Goal: Task Accomplishment & Management: Complete application form

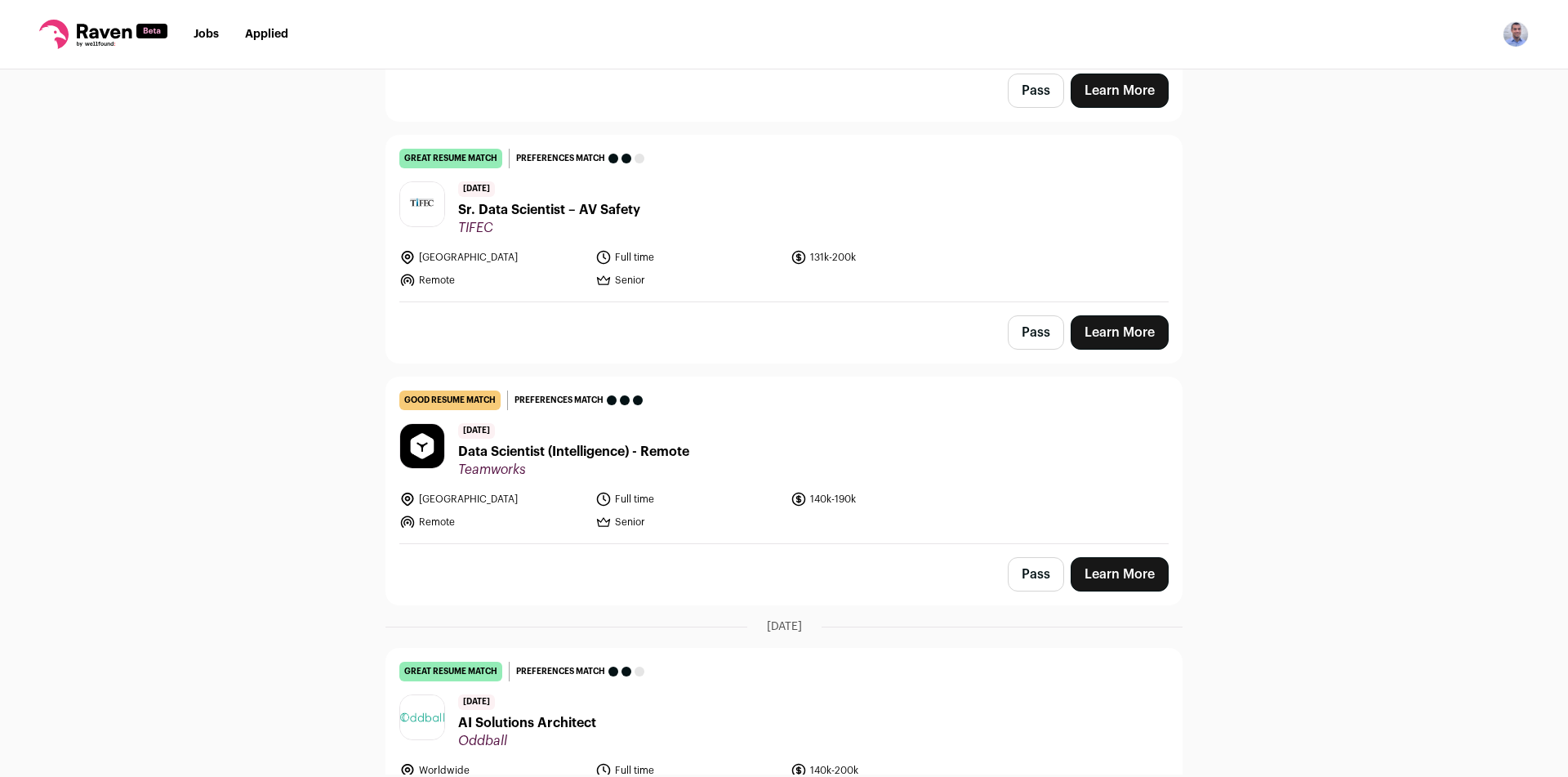
scroll to position [245, 0]
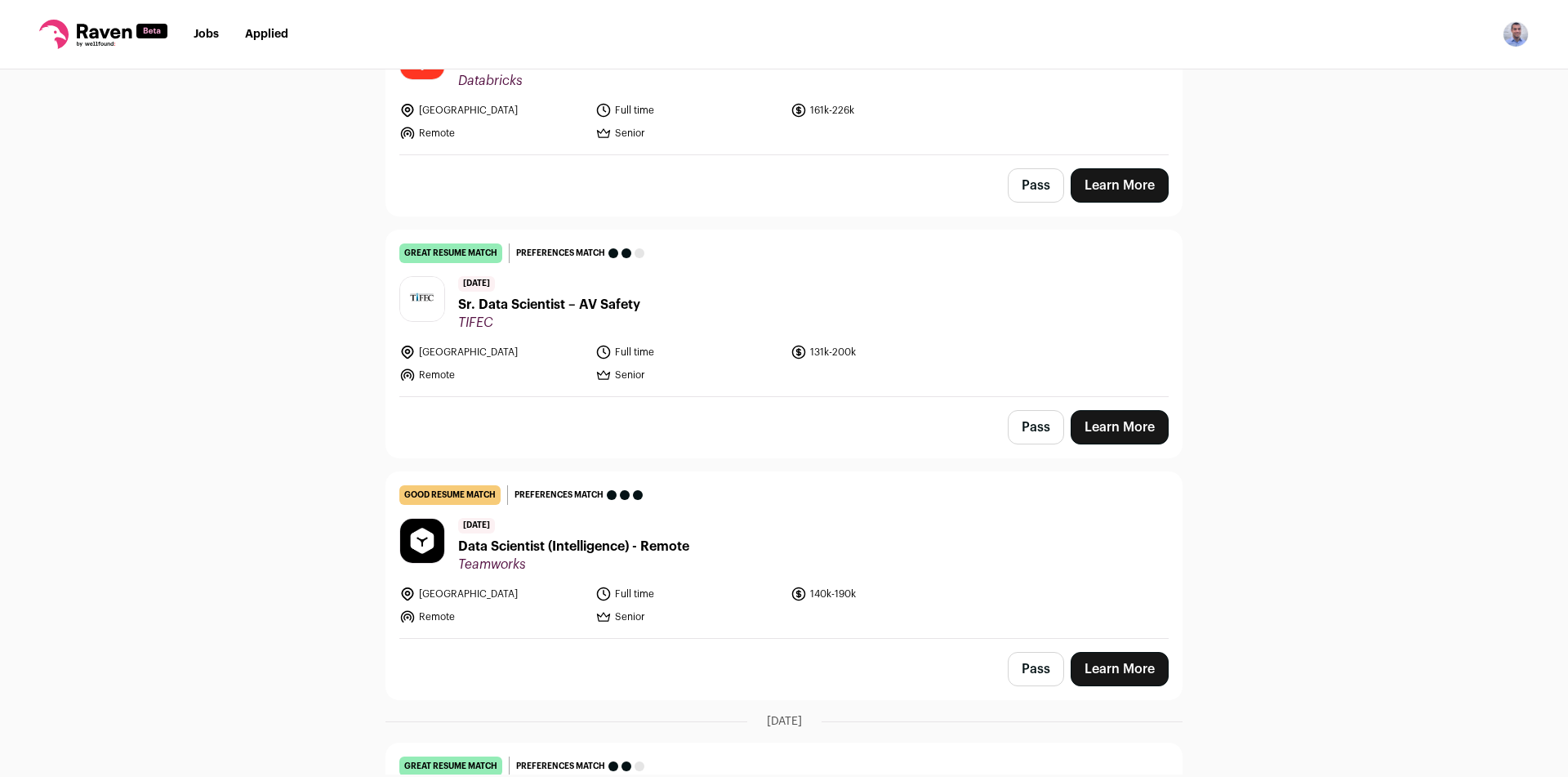
click at [1015, 662] on button "Pass" at bounding box center [1035, 668] width 56 height 34
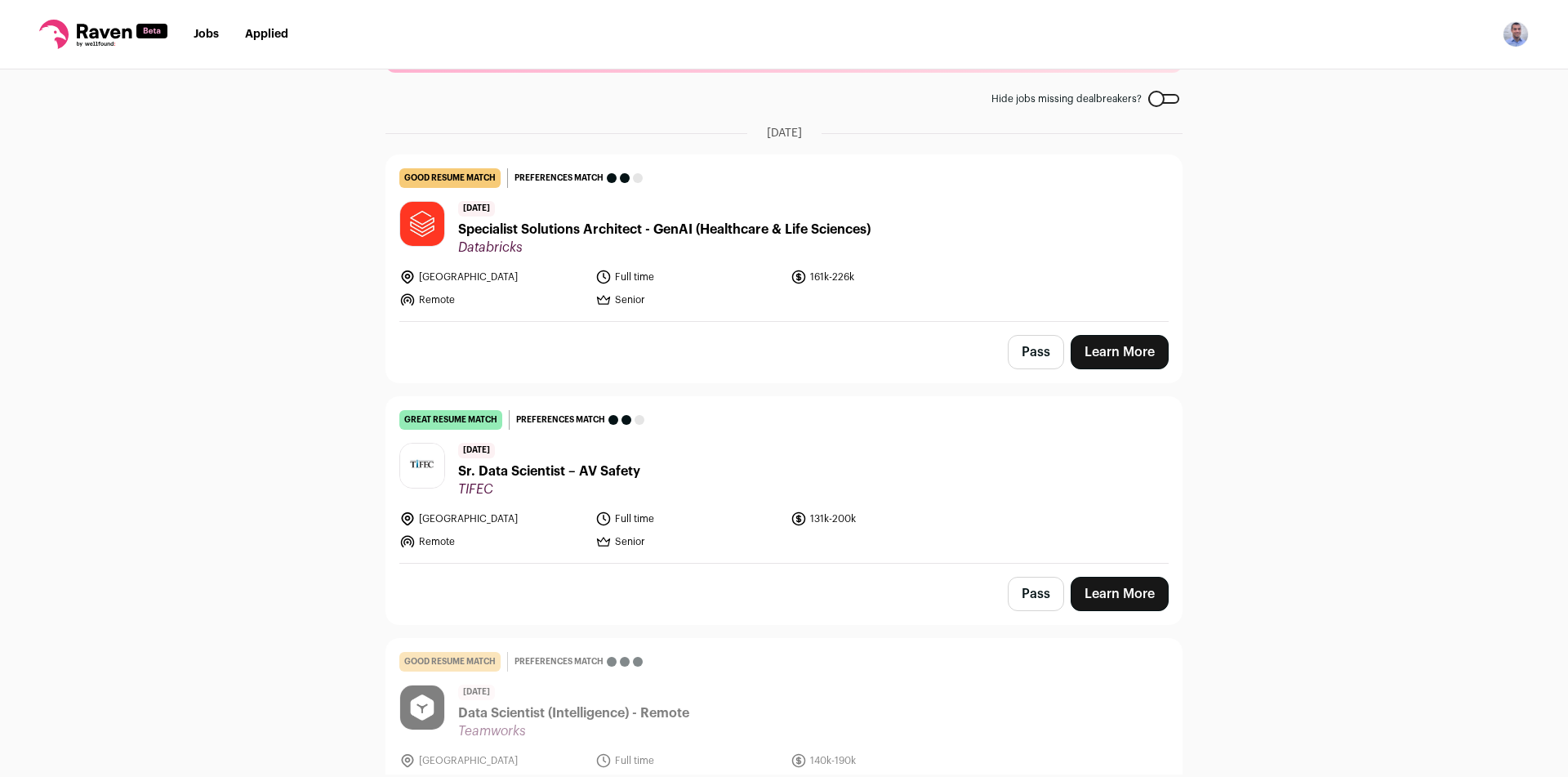
scroll to position [164, 0]
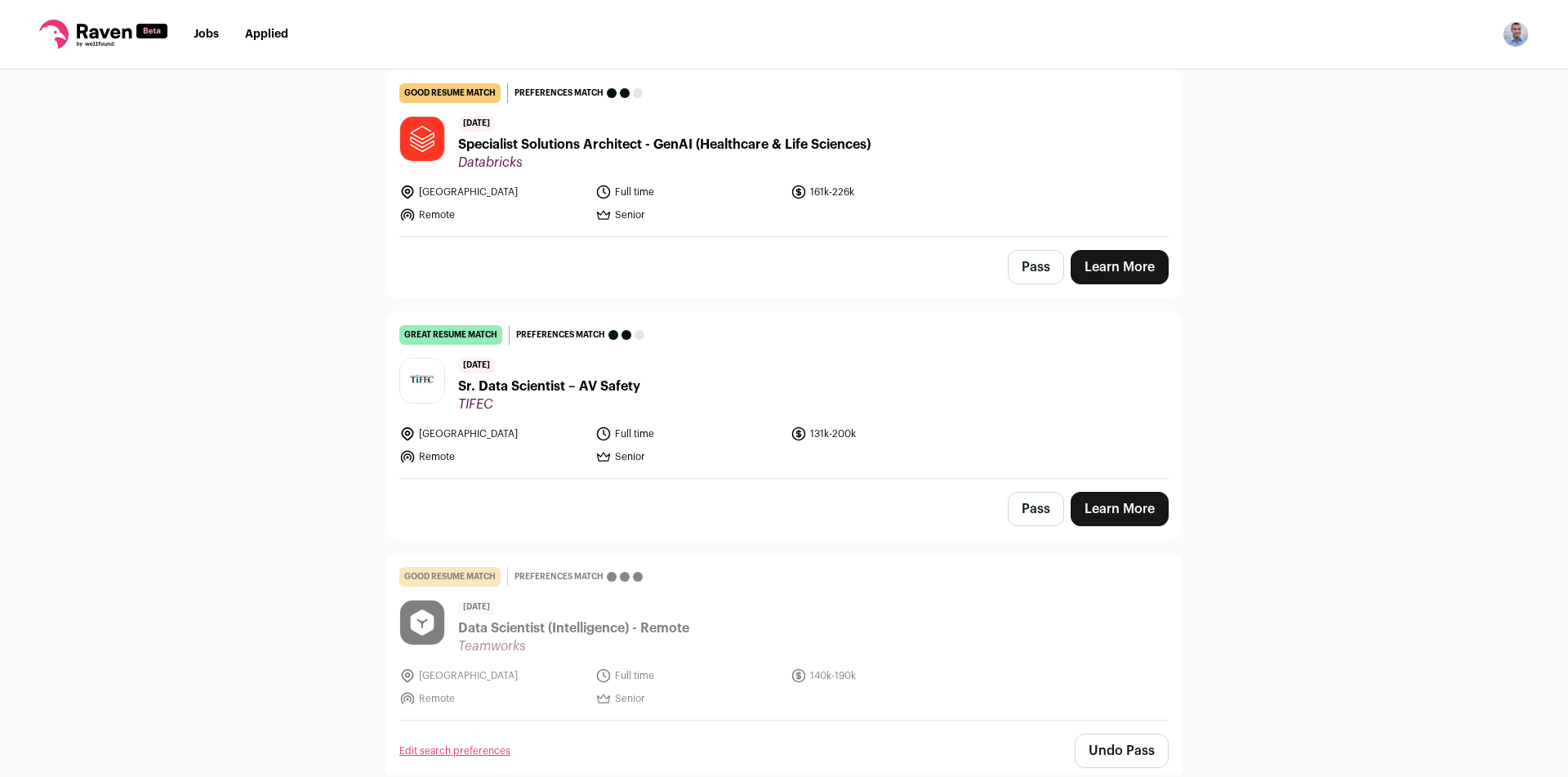
click at [582, 390] on span "Sr. Data Scientist – AV Safety" at bounding box center [549, 386] width 182 height 20
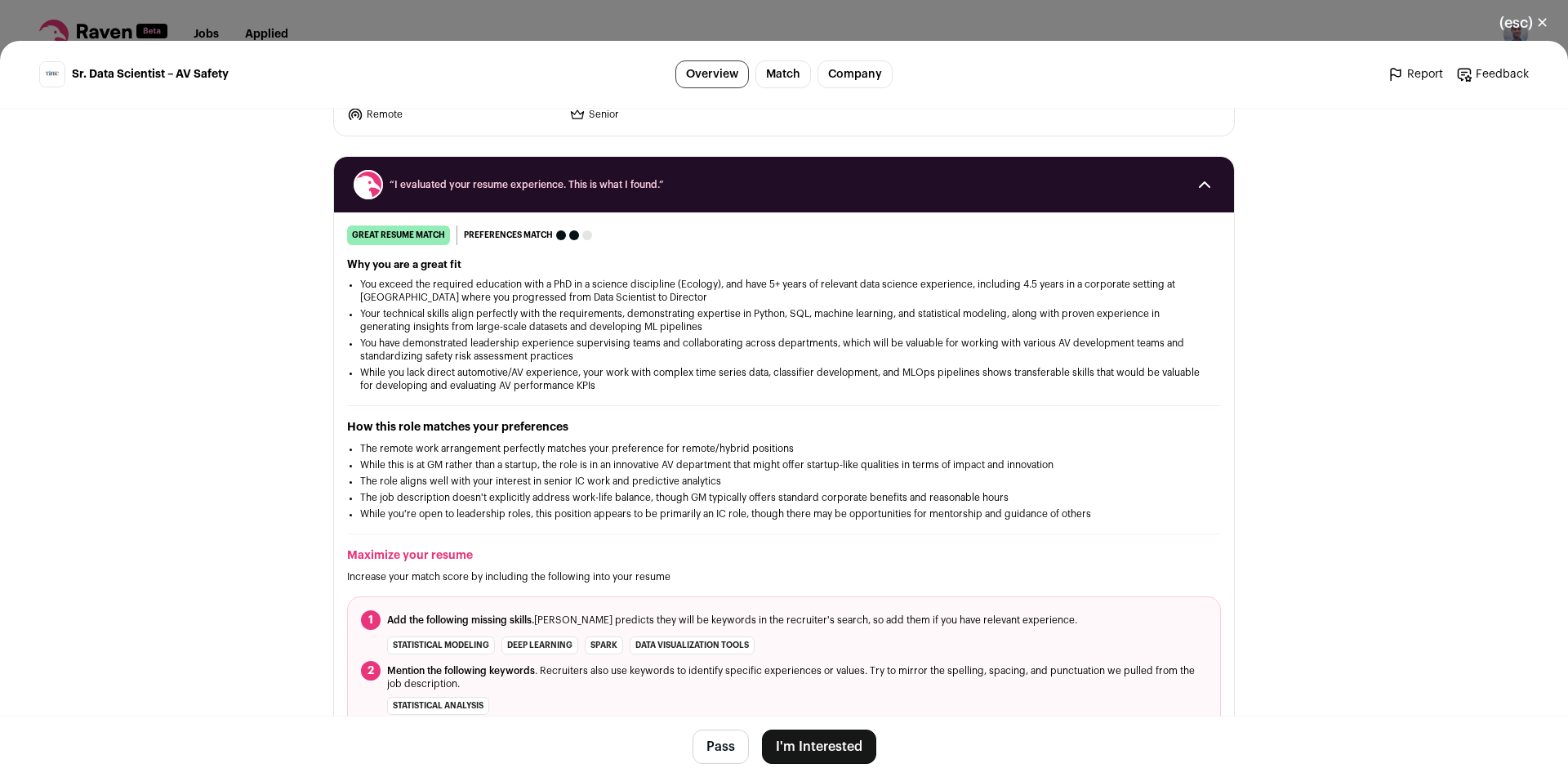
click at [780, 749] on button "I'm Interested" at bounding box center [818, 746] width 114 height 34
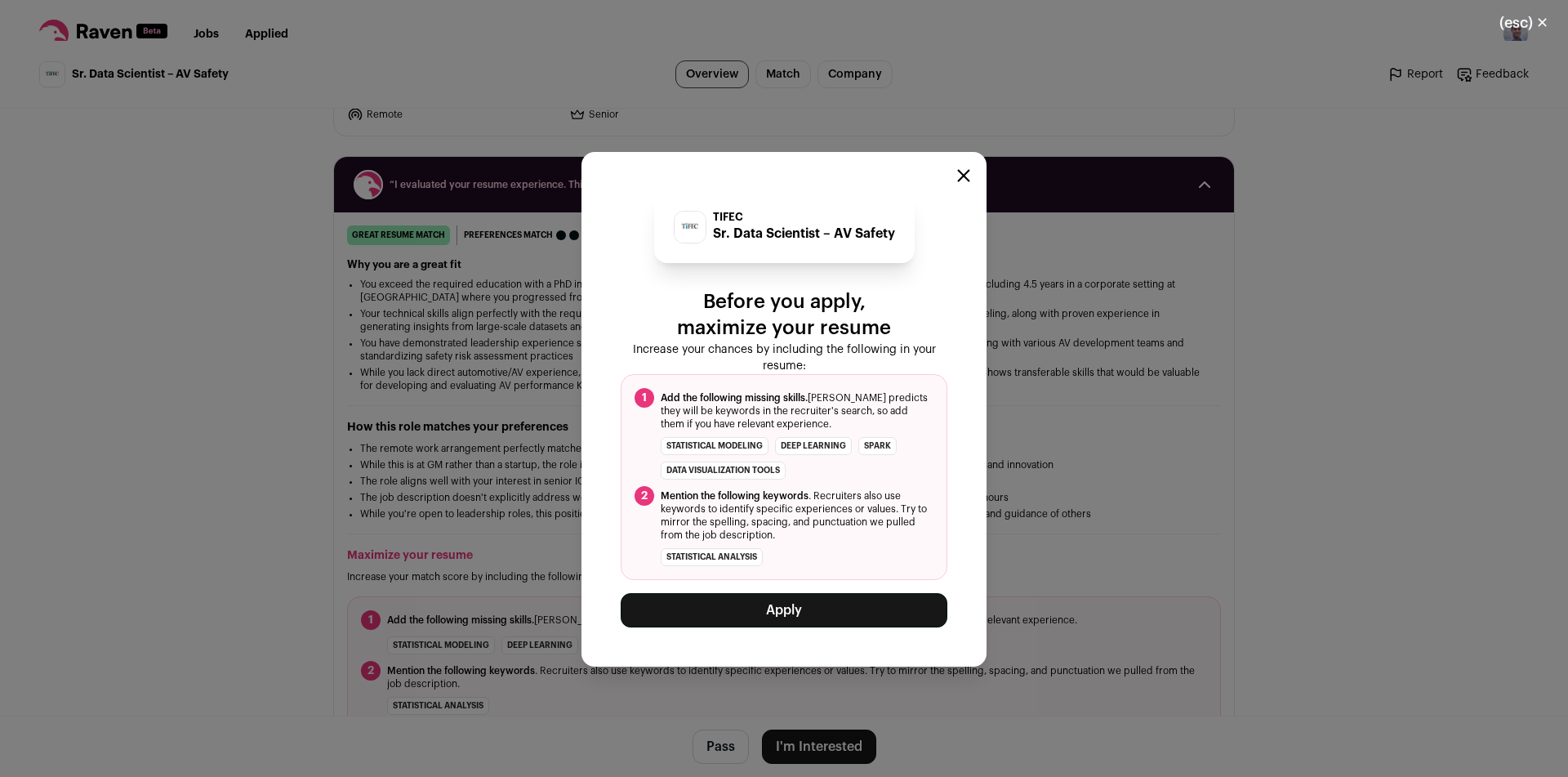
click at [963, 179] on icon "Close modal" at bounding box center [963, 175] width 13 height 13
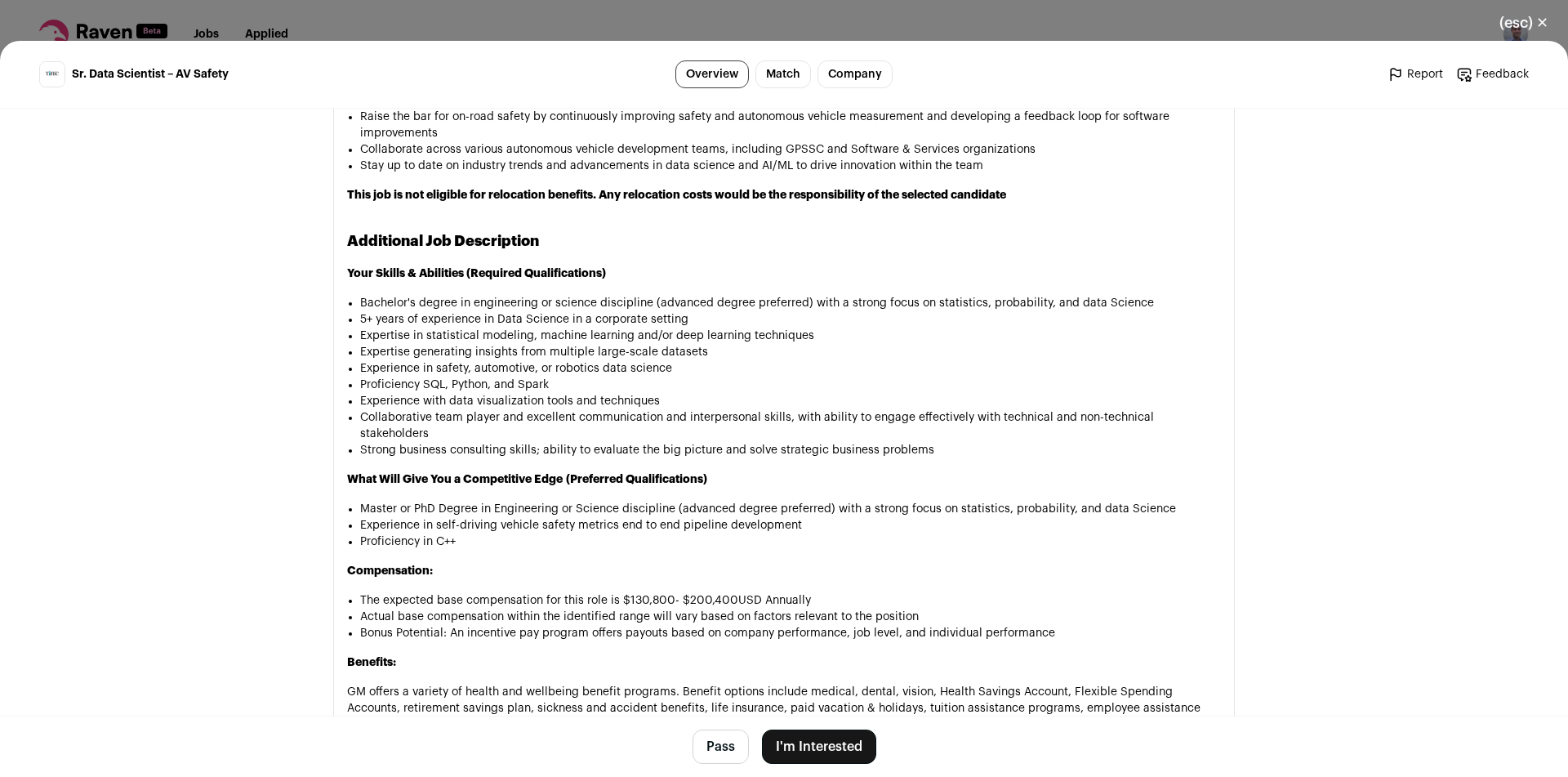
scroll to position [1307, 0]
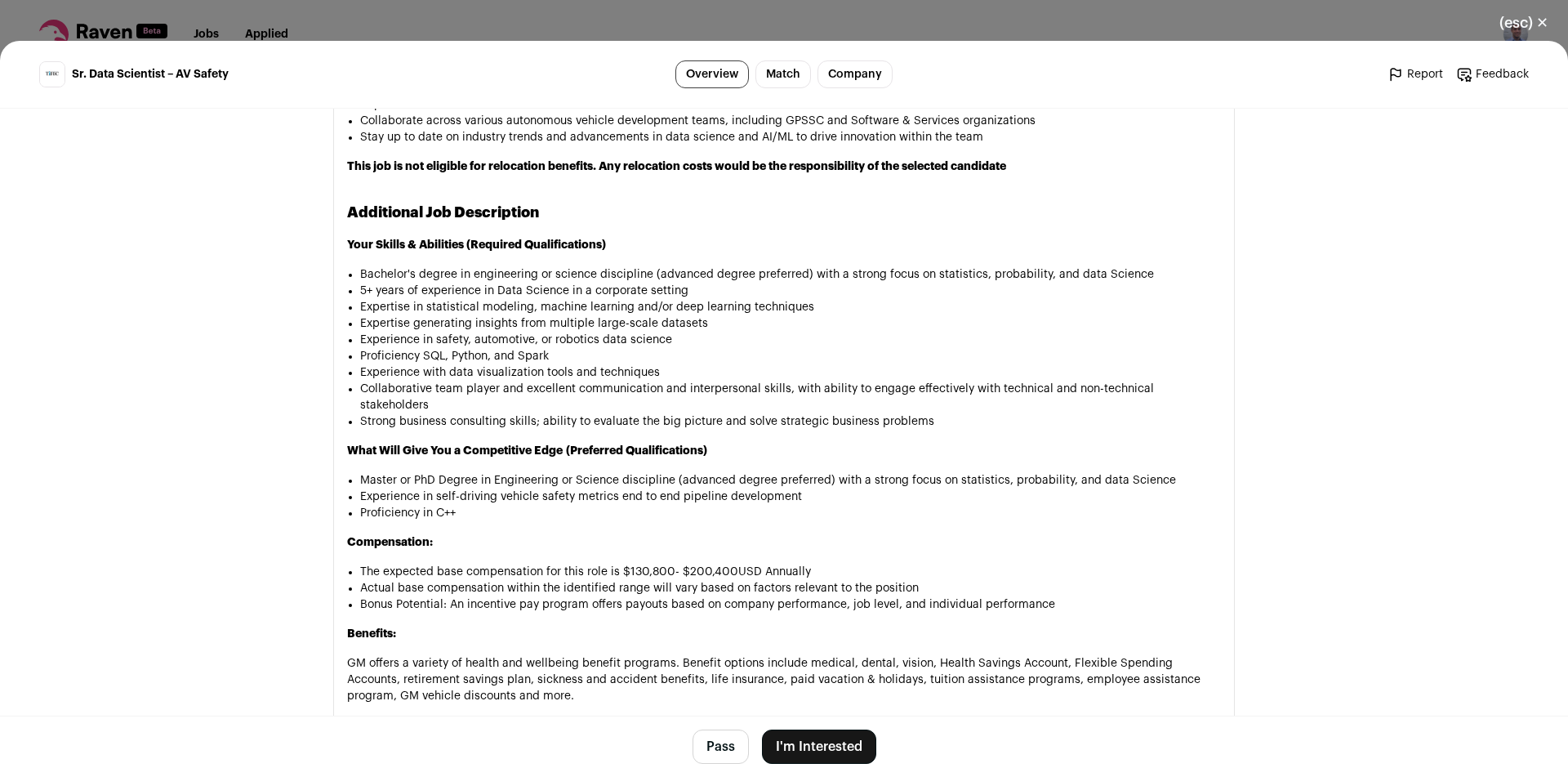
click at [815, 745] on button "I'm Interested" at bounding box center [818, 746] width 114 height 34
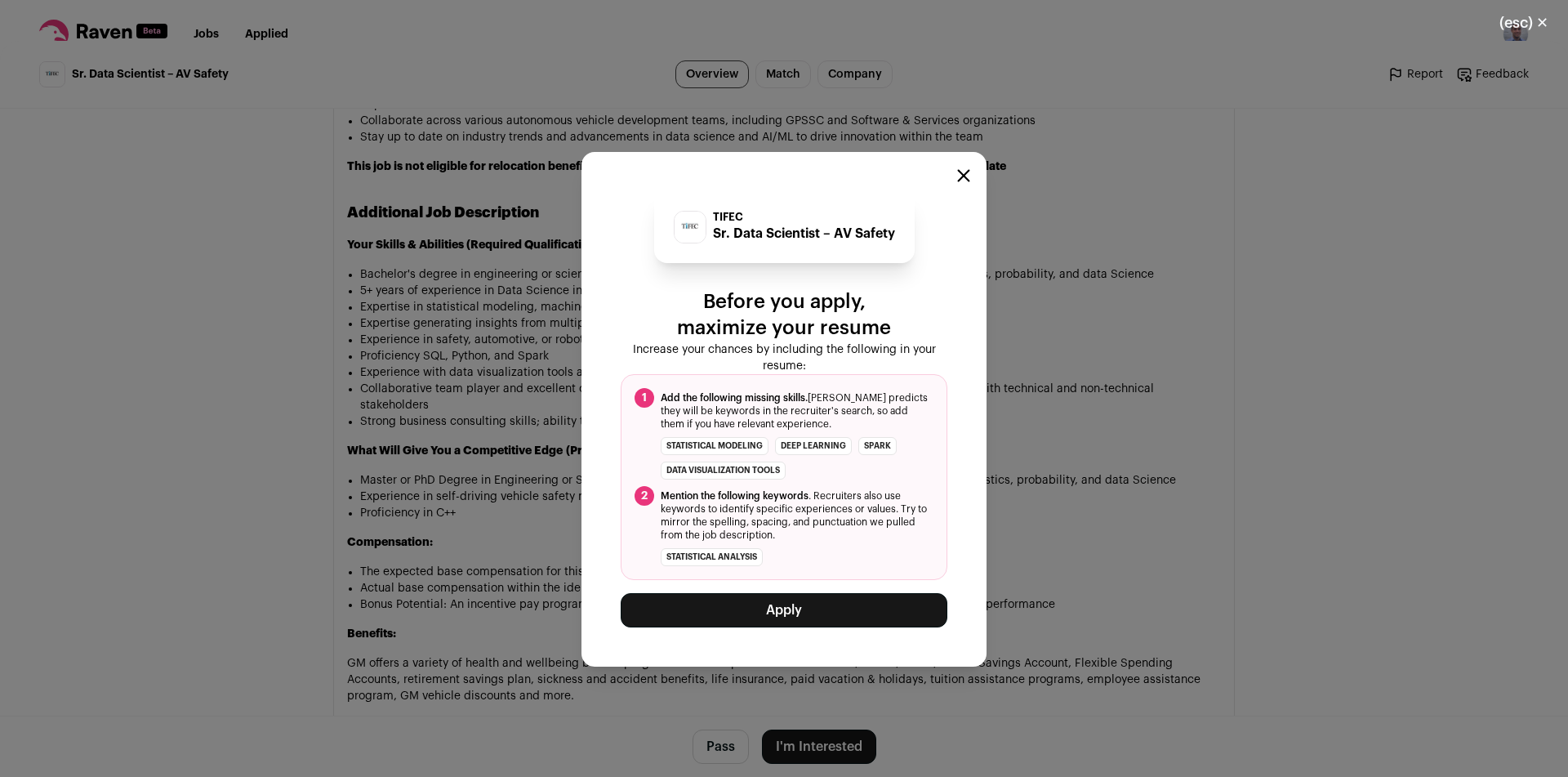
click at [812, 627] on button "Apply" at bounding box center [784, 610] width 326 height 34
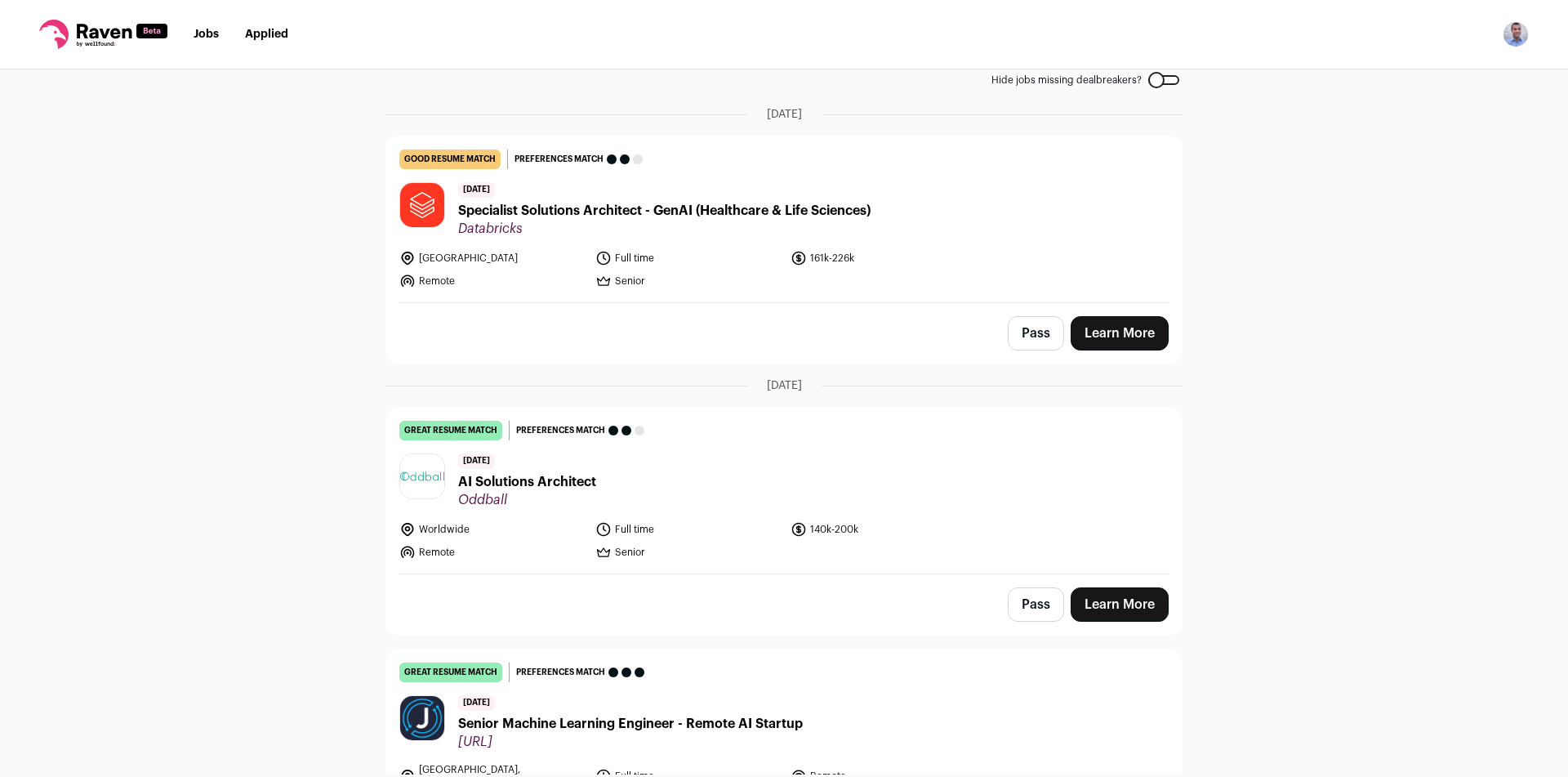
scroll to position [0, 0]
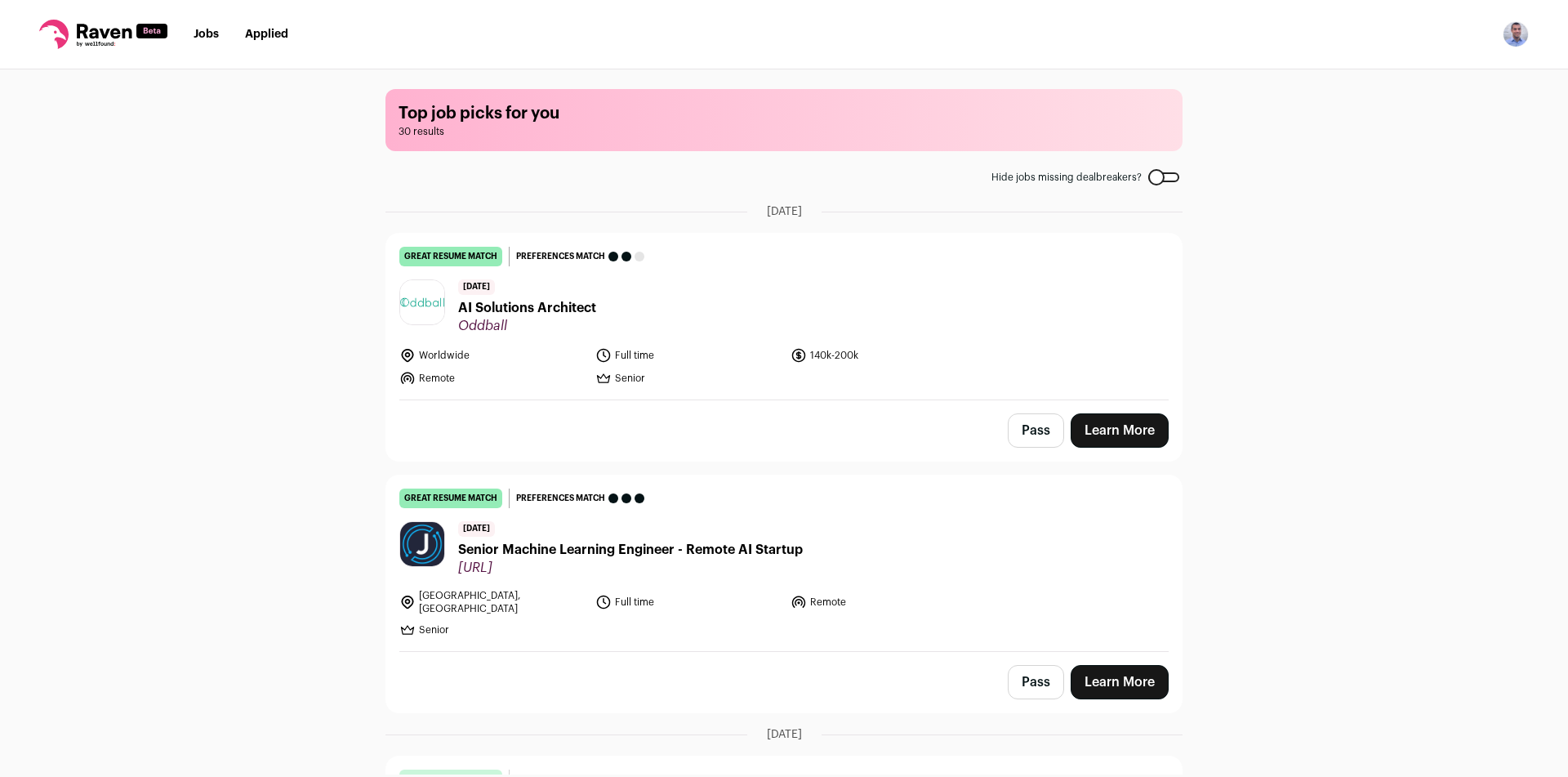
scroll to position [2390, 0]
